Goal: Task Accomplishment & Management: Use online tool/utility

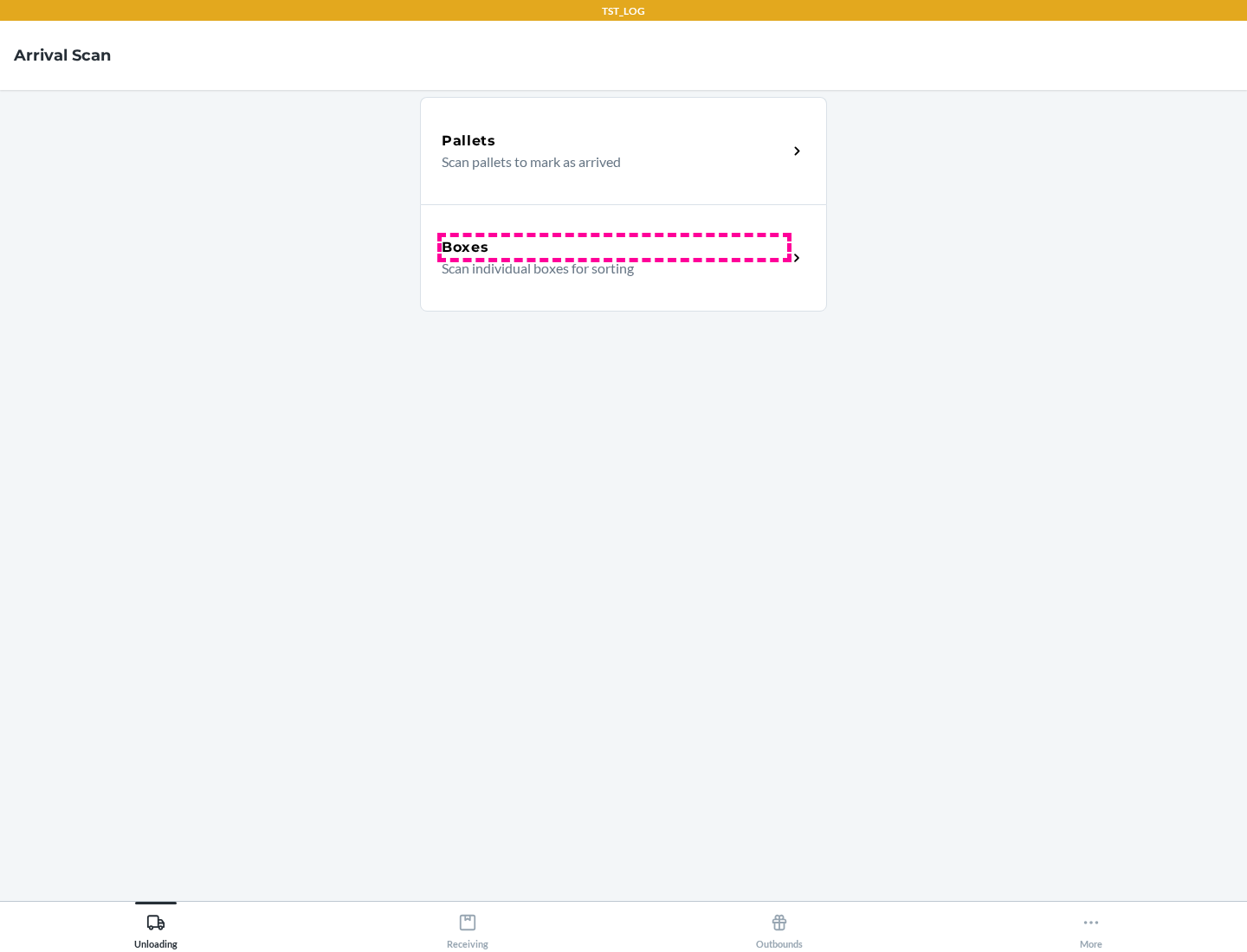
click at [615, 247] on div "Boxes" at bounding box center [614, 247] width 345 height 21
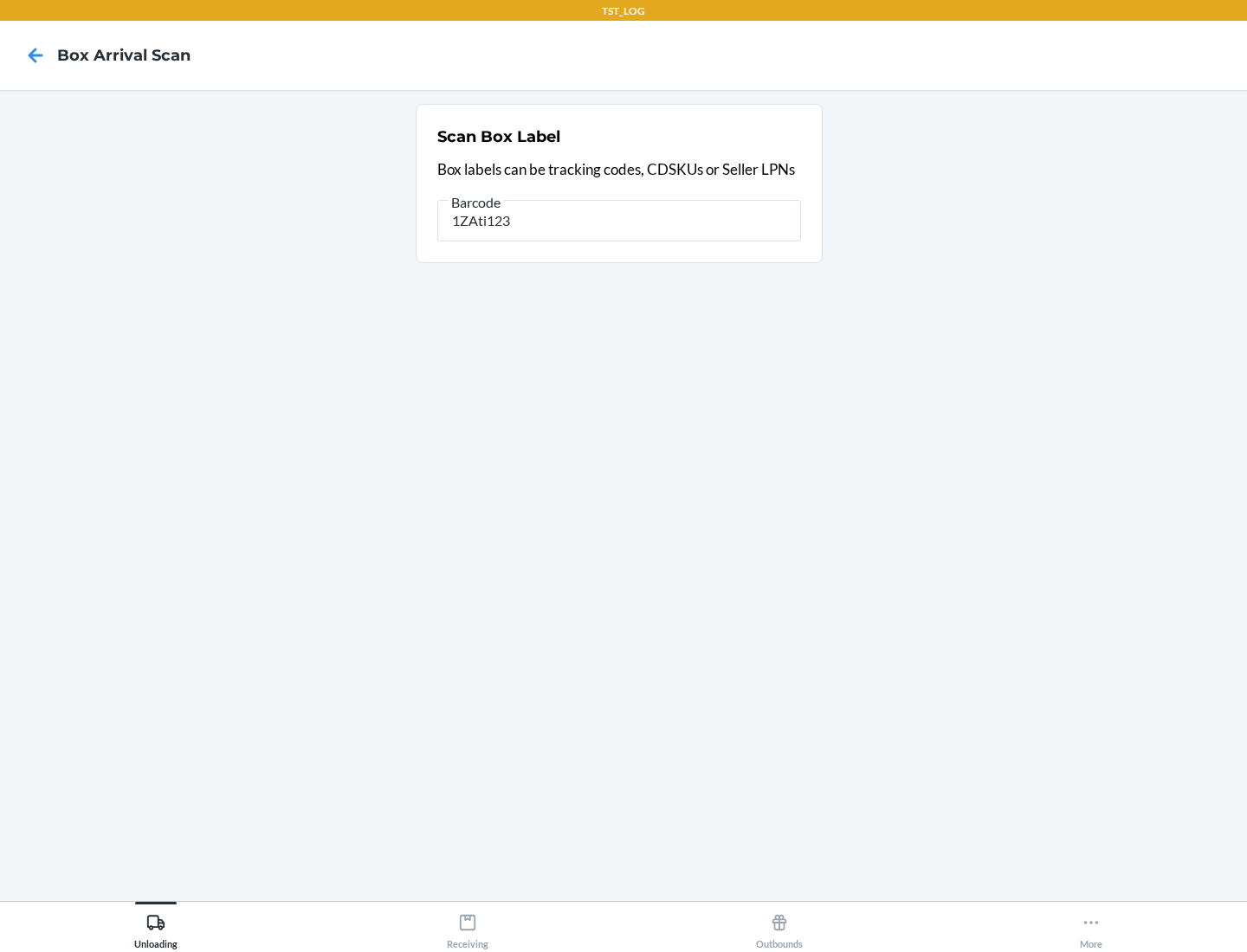
type input "1ZAti123"
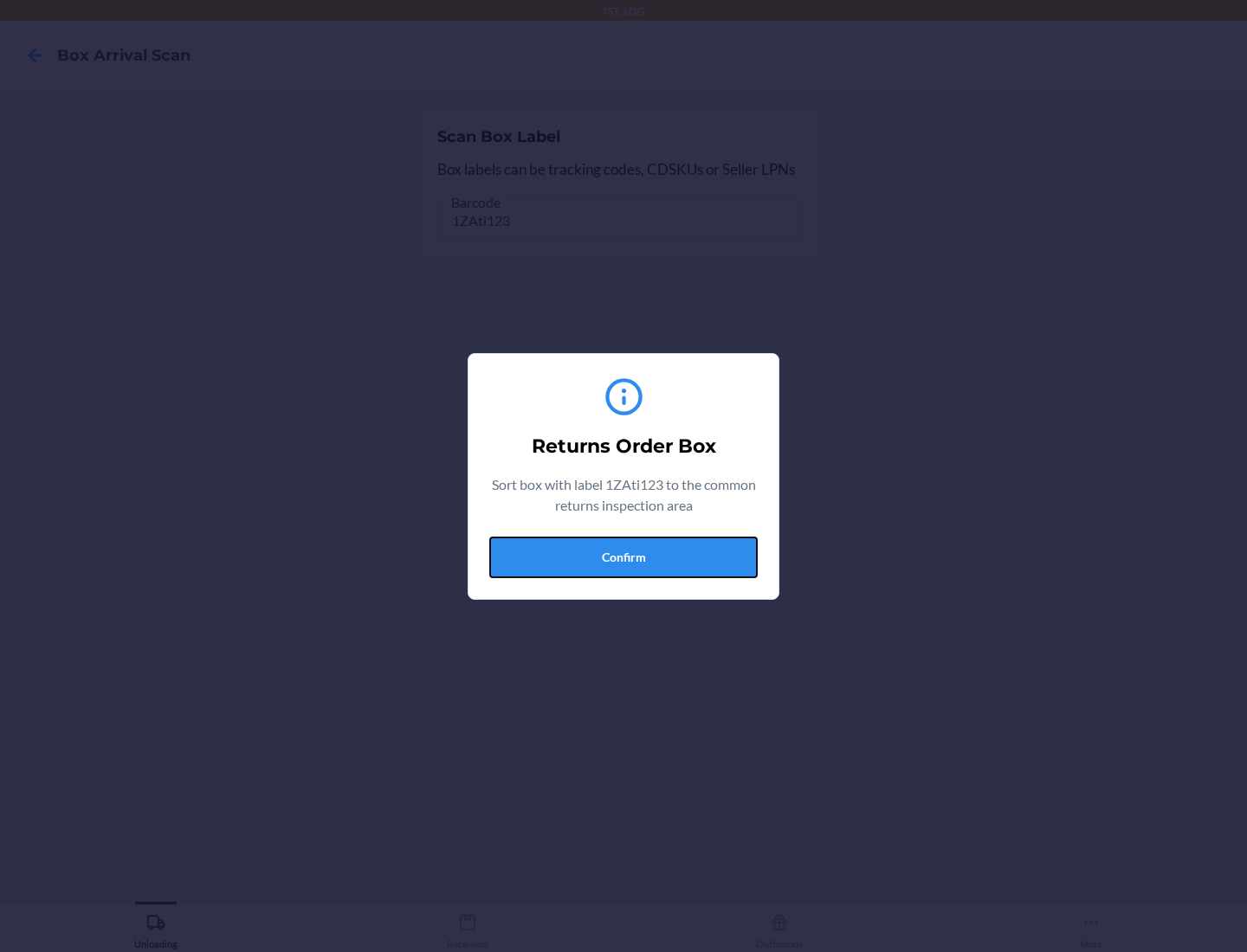
click at [624, 557] on button "Confirm" at bounding box center [623, 558] width 268 height 41
